Goal: Information Seeking & Learning: Learn about a topic

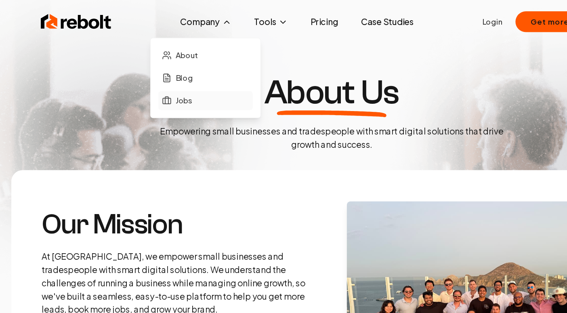
click at [163, 86] on span "Jobs" at bounding box center [157, 86] width 14 height 10
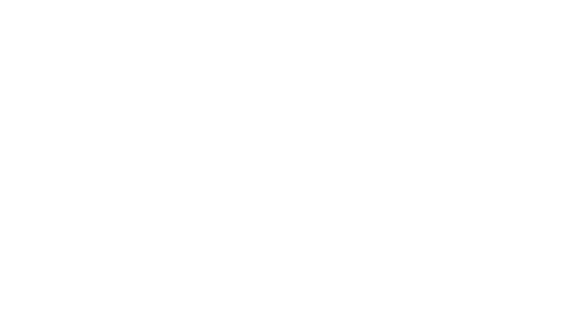
scroll to position [165, 0]
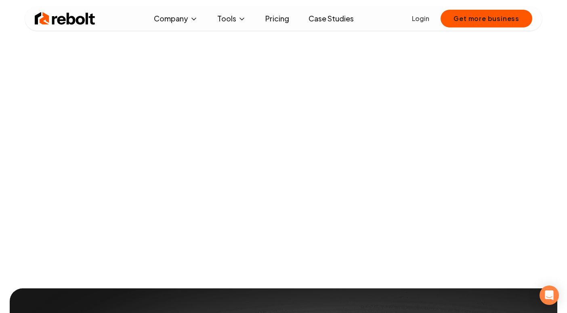
scroll to position [1055, 0]
